Goal: Task Accomplishment & Management: Use online tool/utility

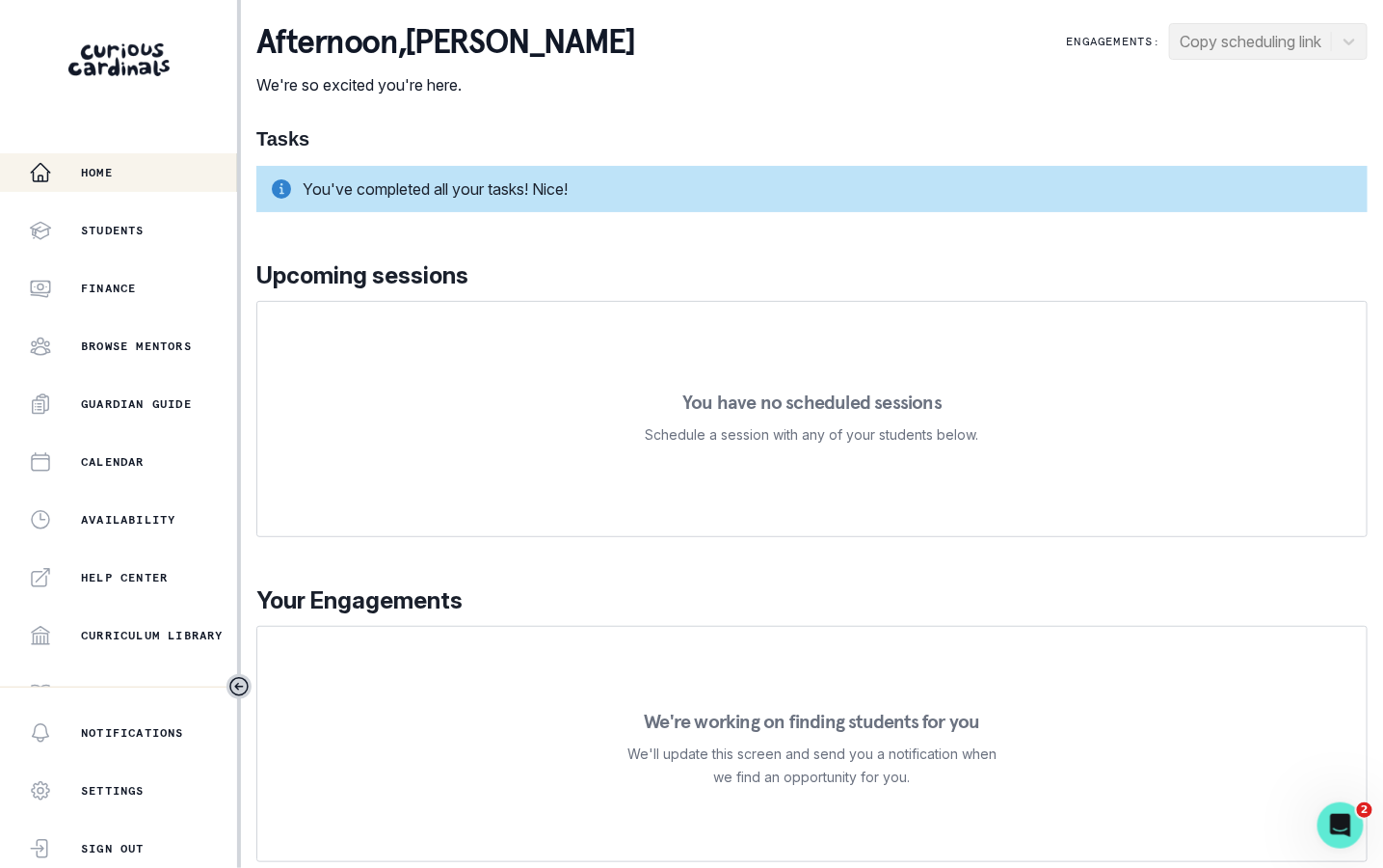
scroll to position [314, 0]
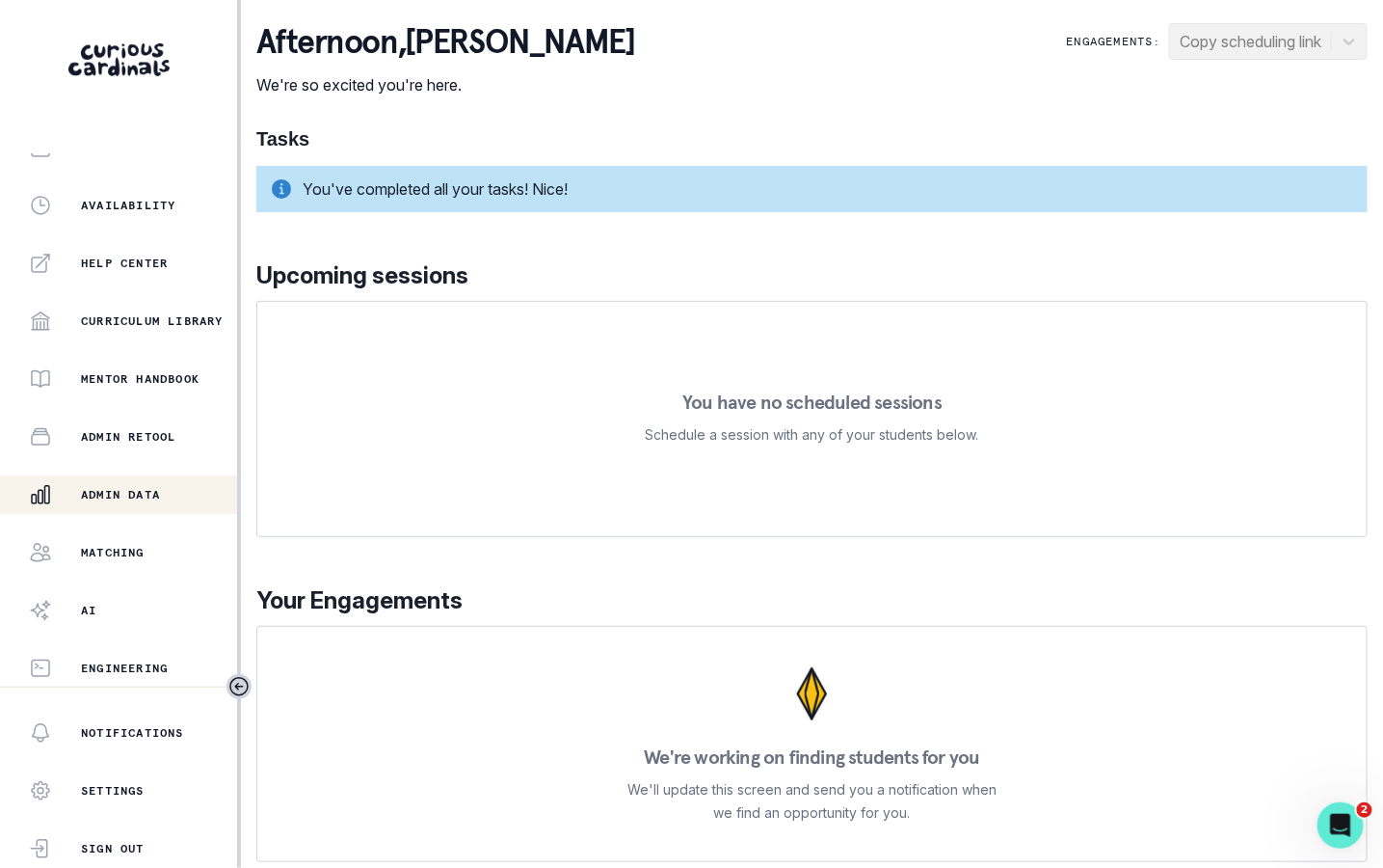
click at [140, 505] on button "Admin Data" at bounding box center [119, 495] width 237 height 39
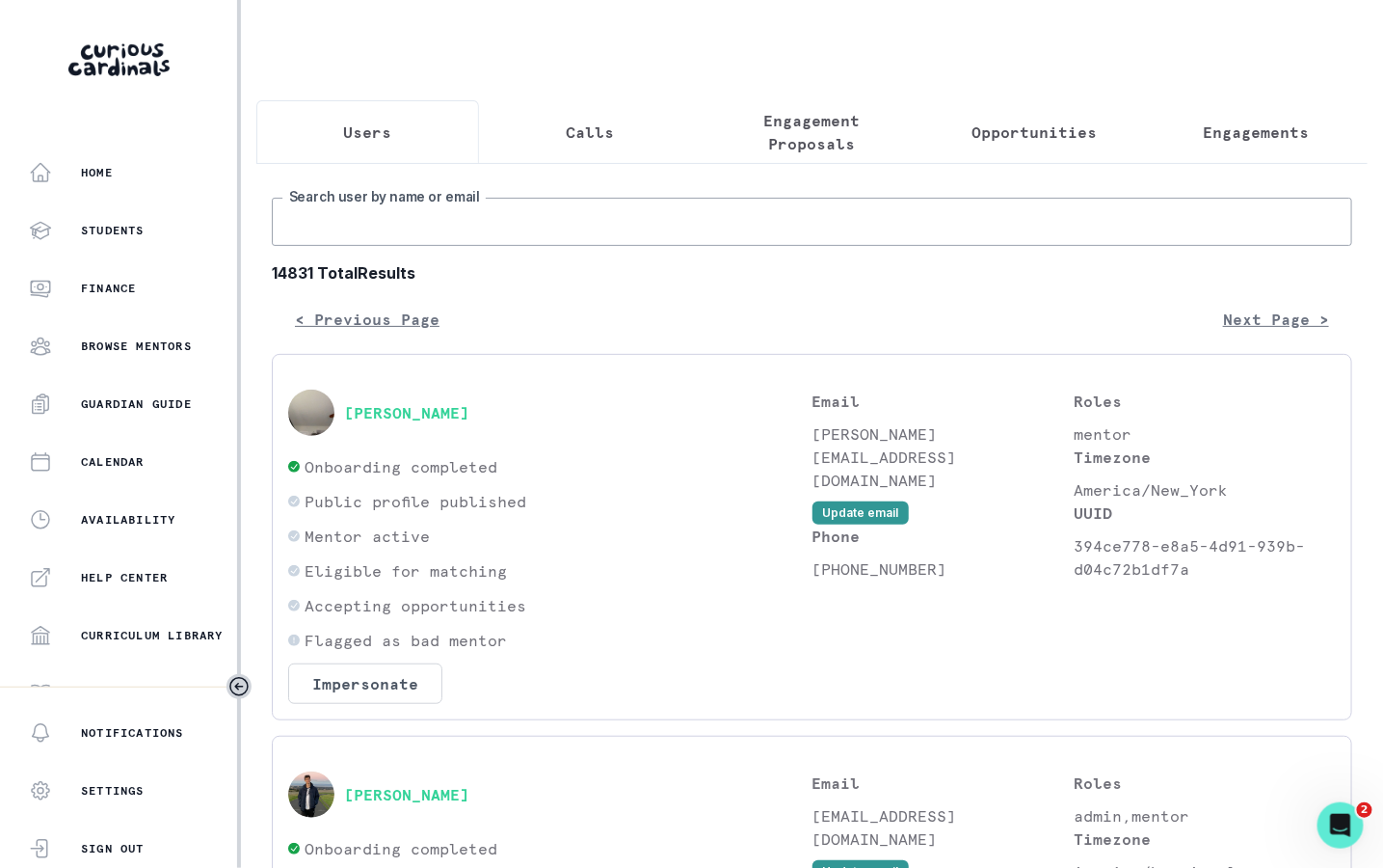
click at [562, 222] on input "Search user by name or email" at bounding box center [812, 222] width 1081 height 48
type input "[PERSON_NAME]"
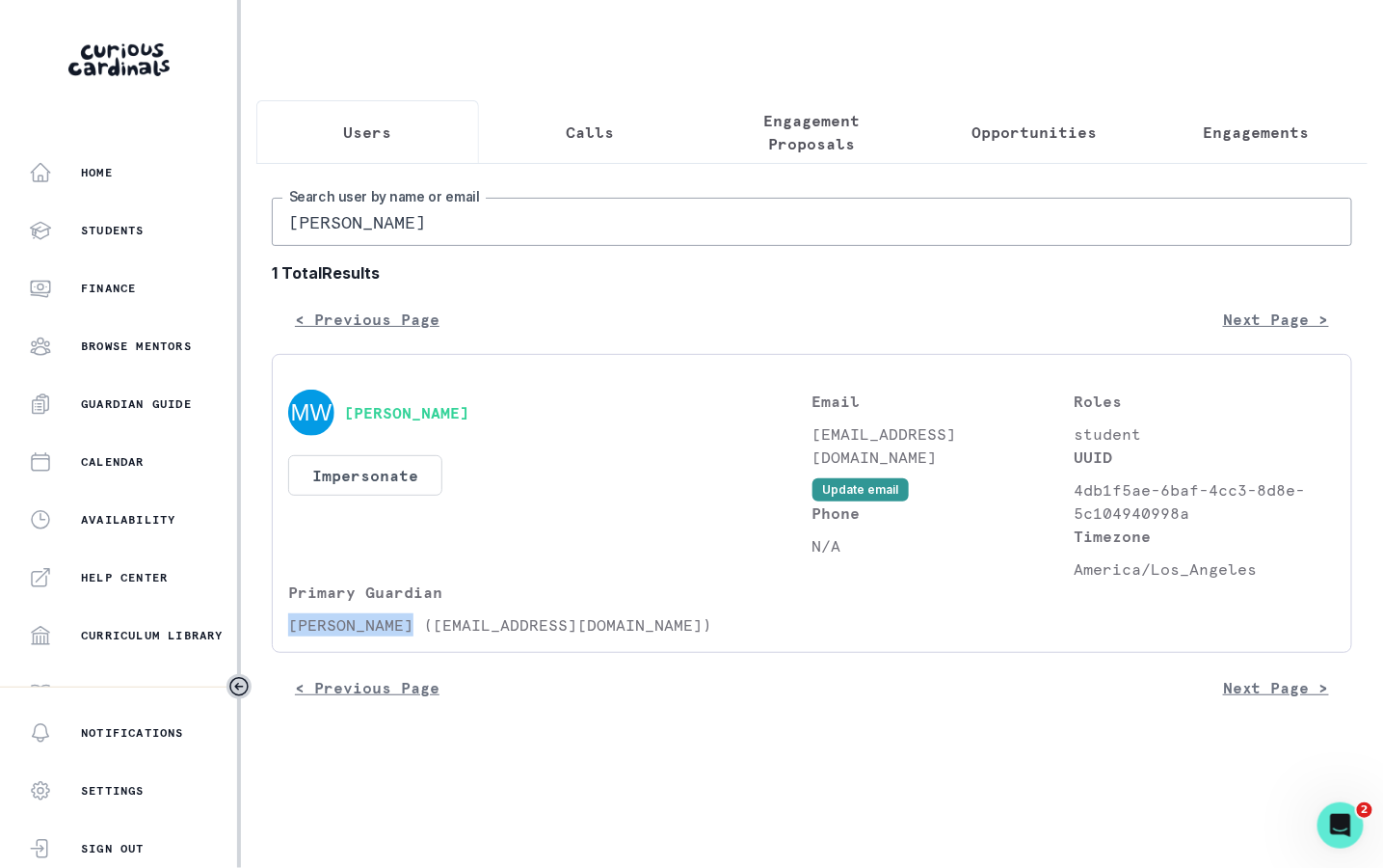
drag, startPoint x: 412, startPoint y: 622, endPoint x: 289, endPoint y: 619, distance: 123.0
click at [289, 619] on p "[PERSON_NAME] ([EMAIL_ADDRESS][DOMAIN_NAME])" at bounding box center [551, 625] width 525 height 23
copy p "[PERSON_NAME]"
click at [496, 211] on input "[PERSON_NAME]" at bounding box center [812, 222] width 1081 height 48
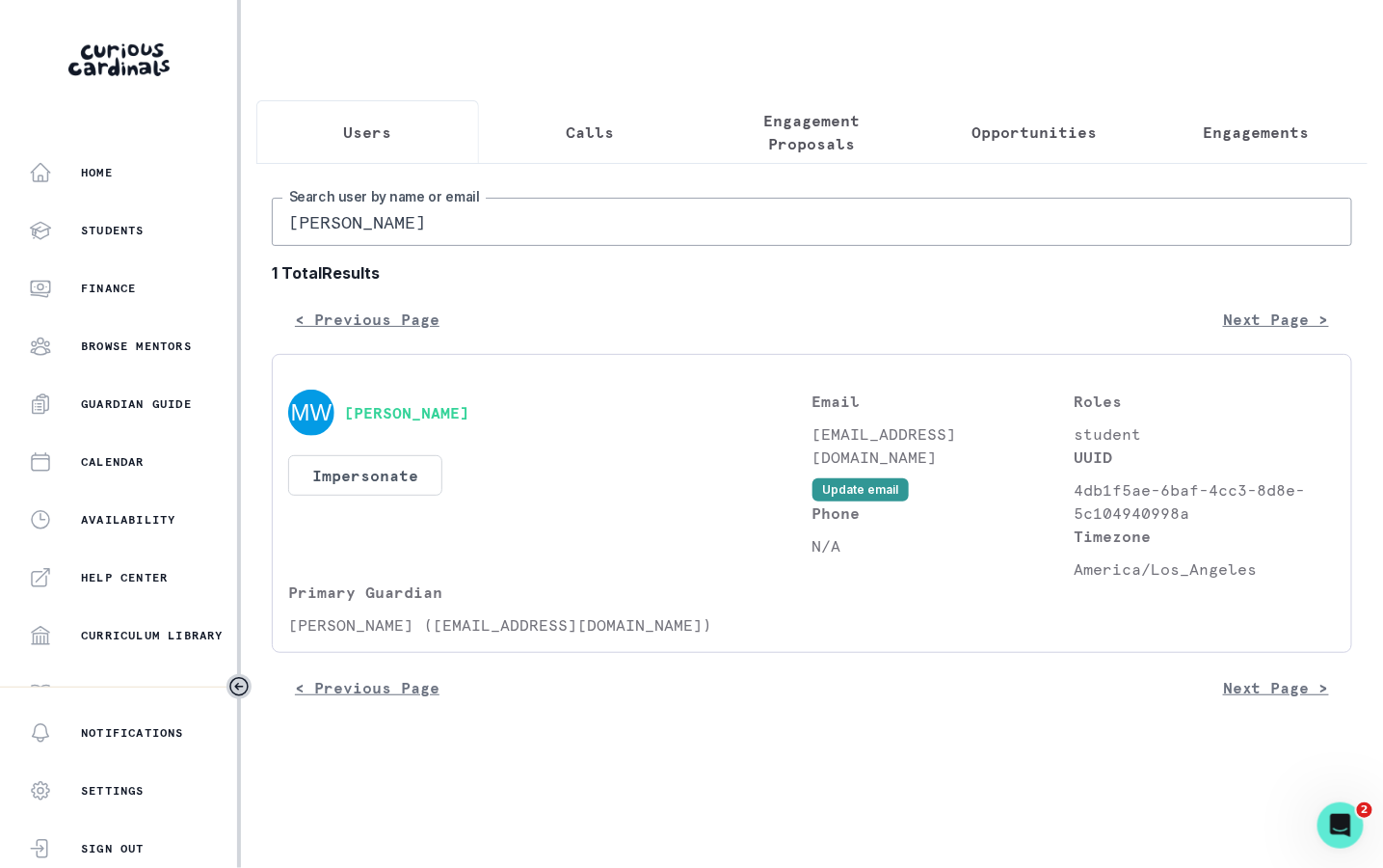
click at [496, 211] on input "[PERSON_NAME]" at bounding box center [812, 222] width 1081 height 48
paste input "[PERSON_NAME]"
type input "[PERSON_NAME]"
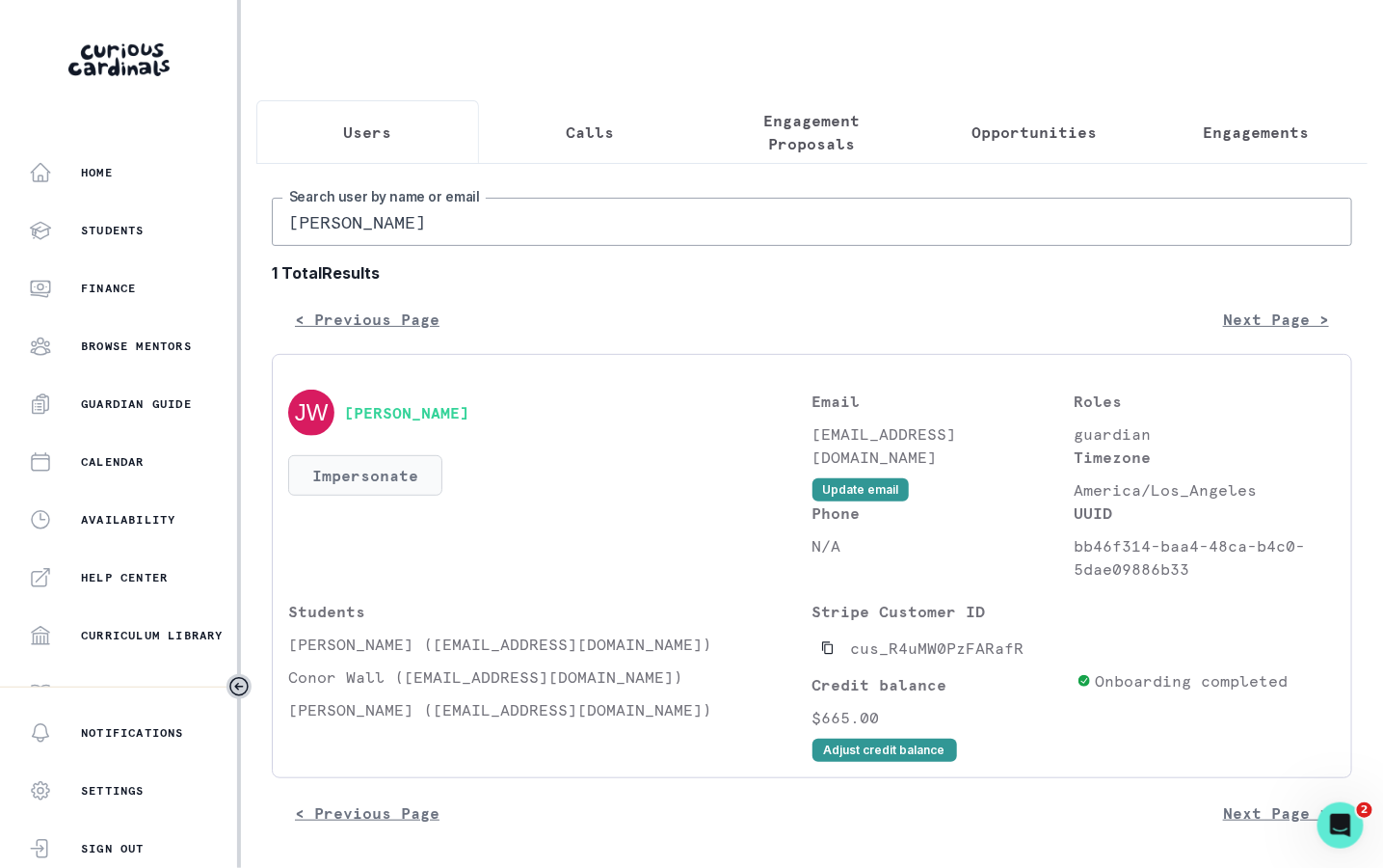
click at [362, 465] on button "Impersonate" at bounding box center [366, 475] width 154 height 41
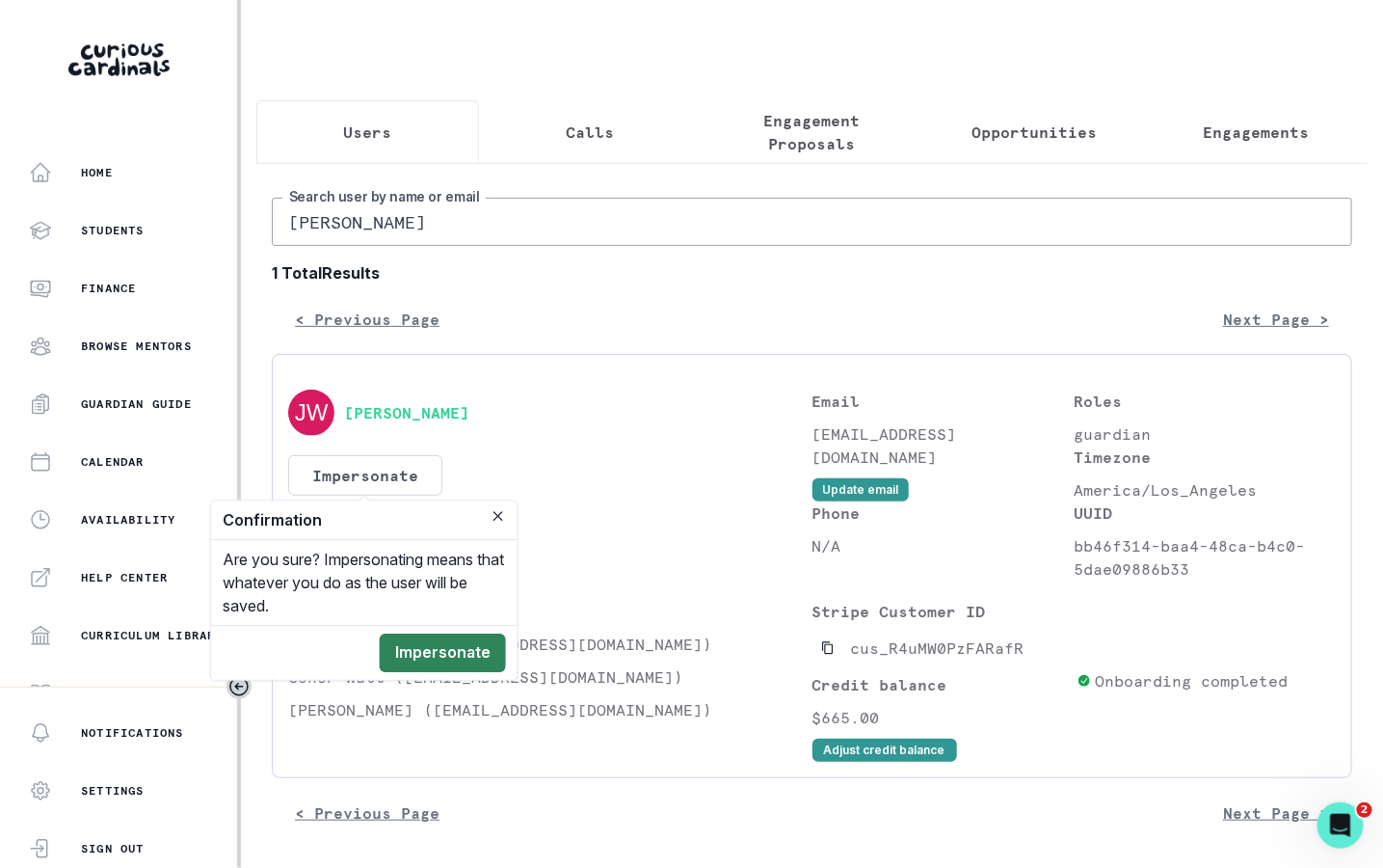
click at [448, 636] on button "Impersonate" at bounding box center [443, 653] width 126 height 39
